Goal: Find contact information: Find contact information

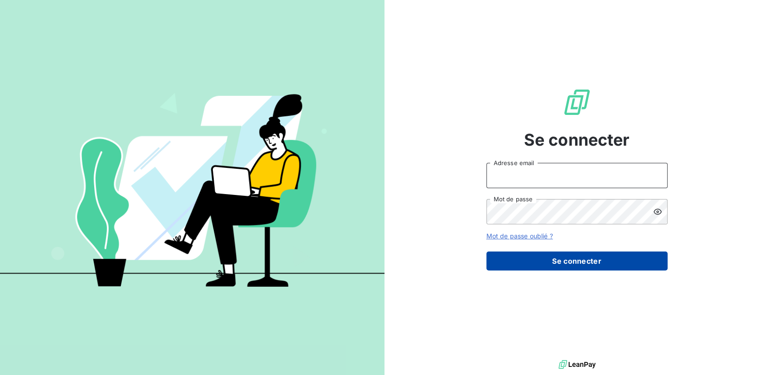
type input "[EMAIL_ADDRESS][DOMAIN_NAME]"
click at [548, 263] on button "Se connecter" at bounding box center [576, 261] width 181 height 19
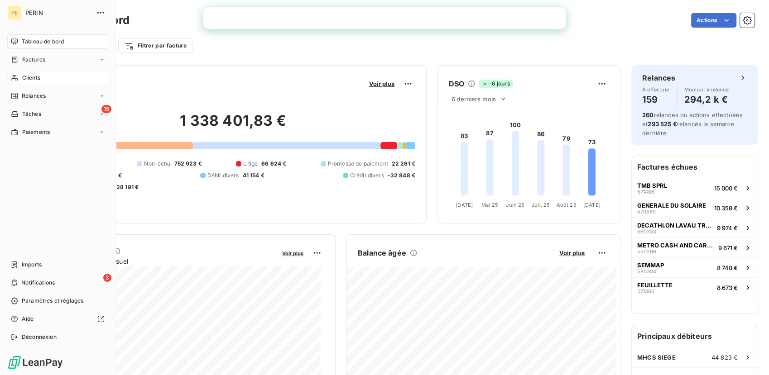
click at [39, 80] on span "Clients" at bounding box center [31, 78] width 18 height 8
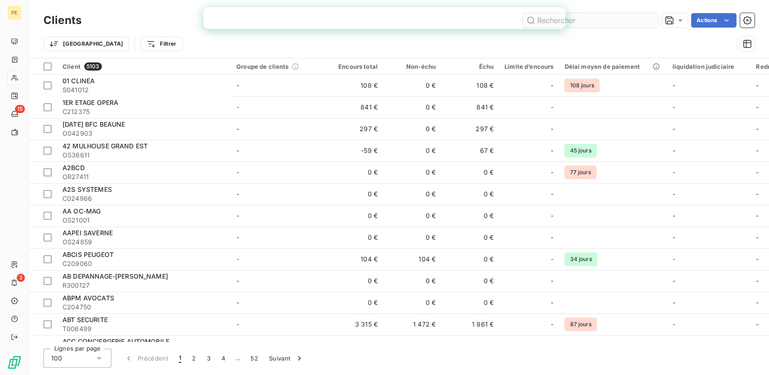
click at [599, 15] on input "text" at bounding box center [590, 20] width 136 height 14
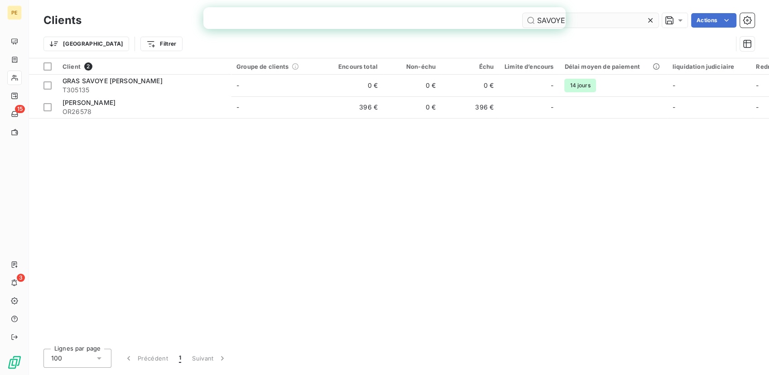
type input "SAVOYE"
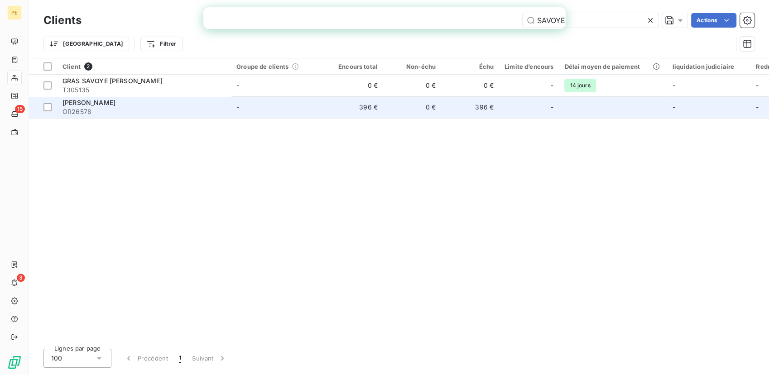
click at [503, 106] on td "-" at bounding box center [529, 107] width 60 height 22
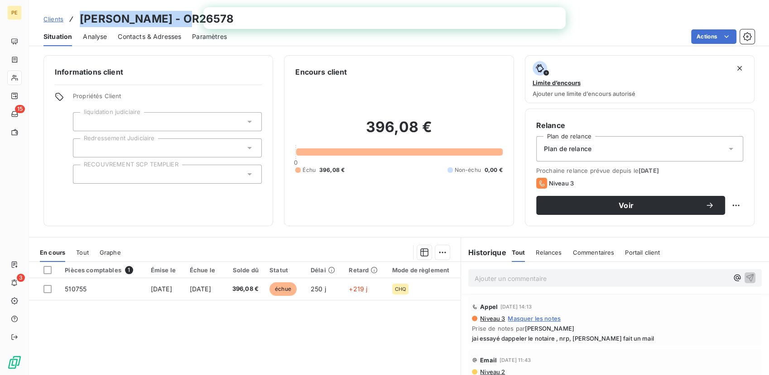
click at [179, 40] on span "Contacts & Adresses" at bounding box center [149, 36] width 63 height 9
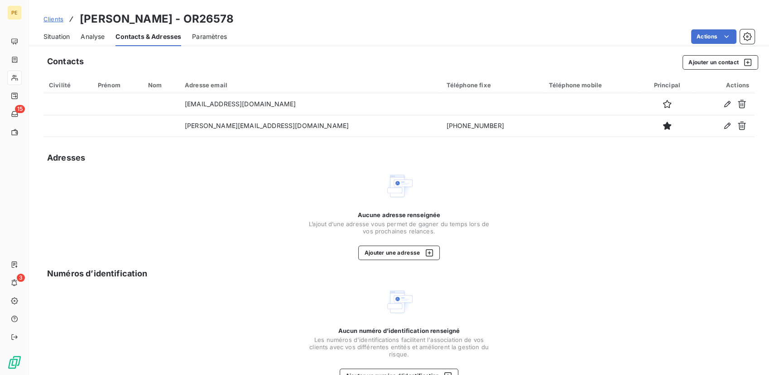
click at [216, 19] on div "Clients [PERSON_NAME] - OR26578" at bounding box center [399, 19] width 740 height 16
drag, startPoint x: 214, startPoint y: 19, endPoint x: 74, endPoint y: 12, distance: 140.1
click at [74, 12] on div "Clients [PERSON_NAME] - OR26578" at bounding box center [138, 19] width 191 height 16
copy h3 "[PERSON_NAME] - OR26578"
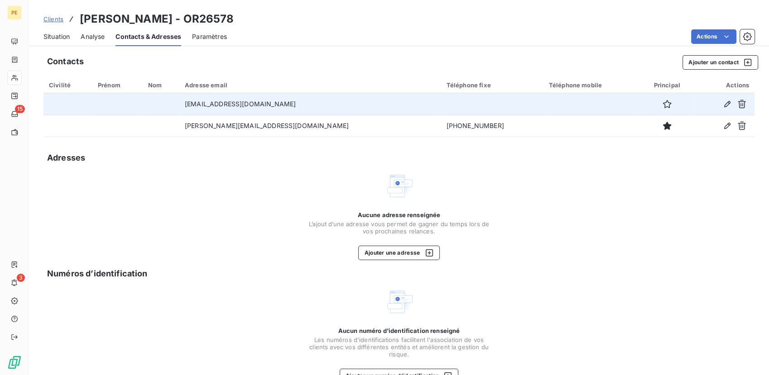
click at [317, 111] on td "[EMAIL_ADDRESS][DOMAIN_NAME]" at bounding box center [310, 104] width 262 height 22
click at [275, 101] on td "[EMAIL_ADDRESS][DOMAIN_NAME]" at bounding box center [310, 104] width 262 height 22
